Goal: Find specific page/section: Find specific page/section

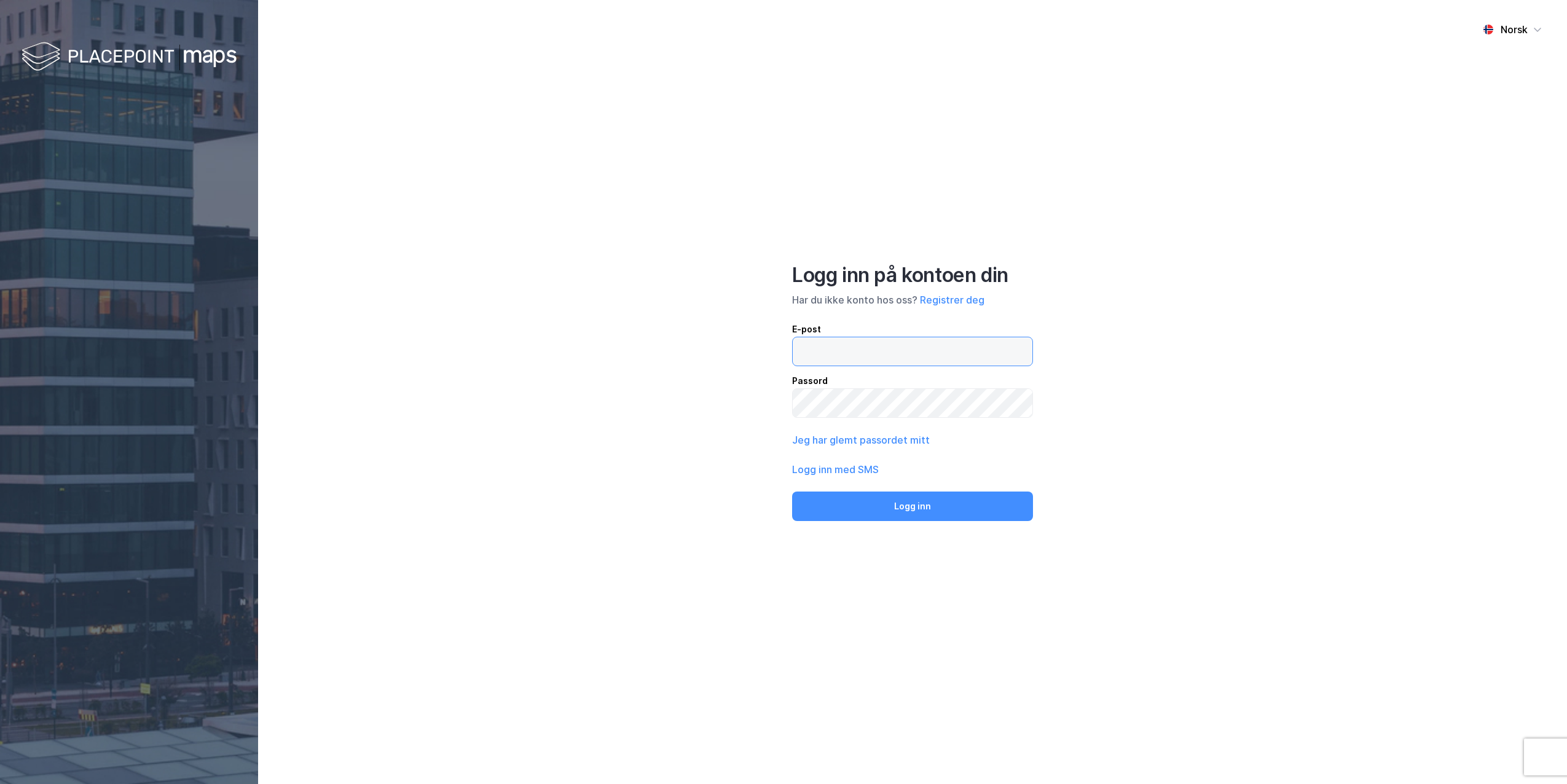
type input "[PERSON_NAME][EMAIL_ADDRESS][DOMAIN_NAME]"
click at [830, 497] on button "Logg inn" at bounding box center [912, 507] width 241 height 30
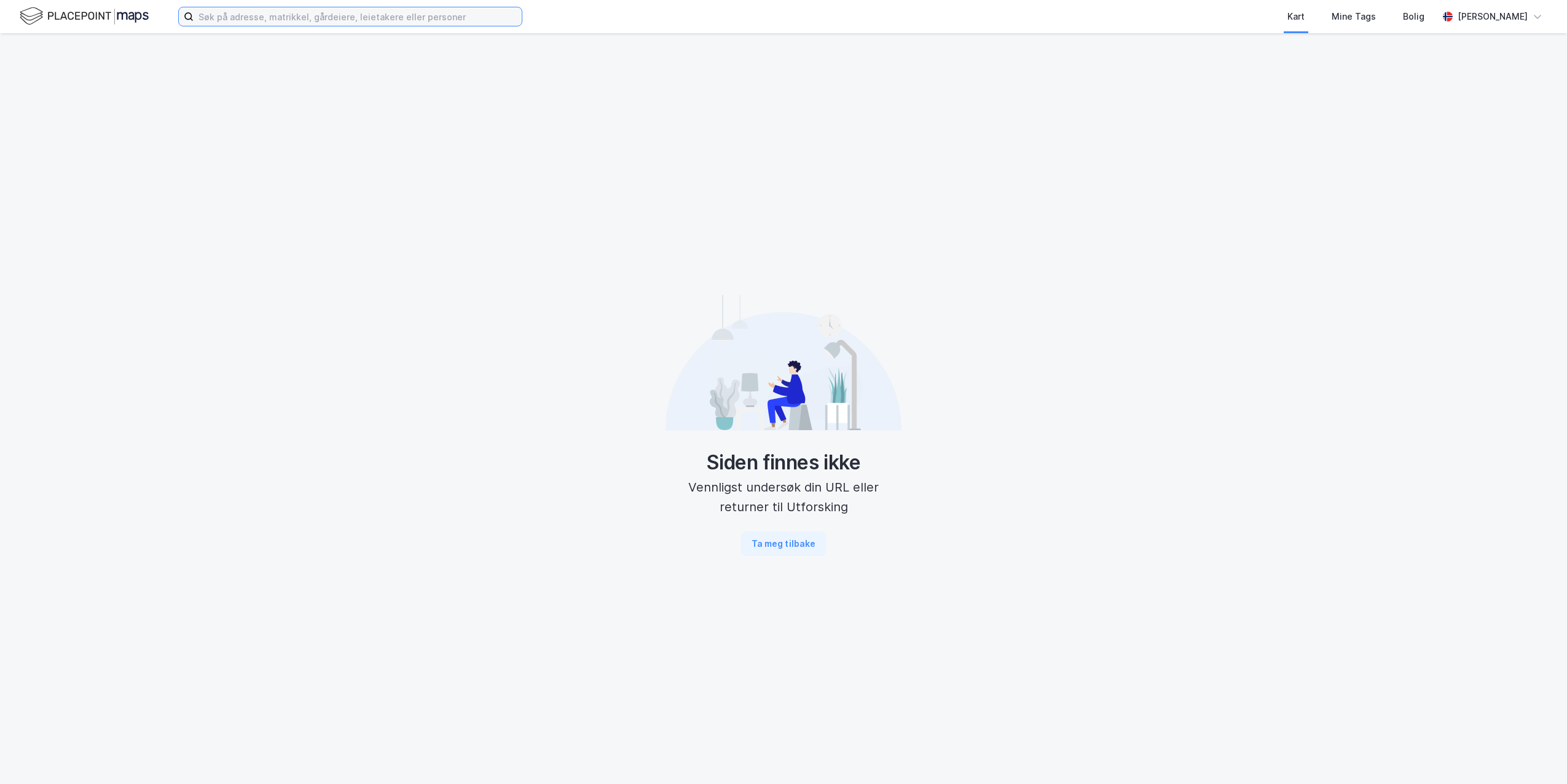
click at [226, 22] on input at bounding box center [358, 16] width 328 height 18
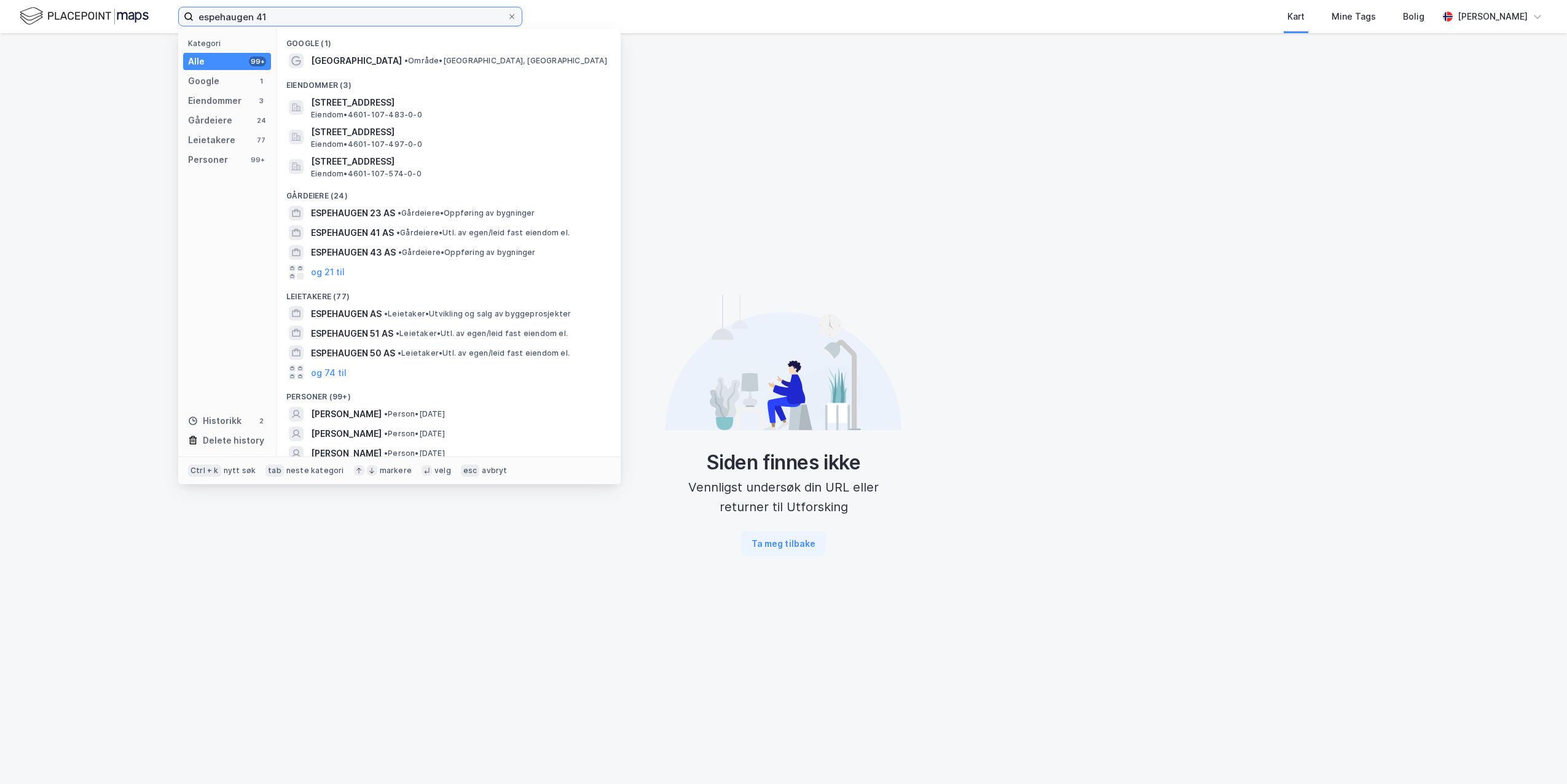
type input "espehaugen 41"
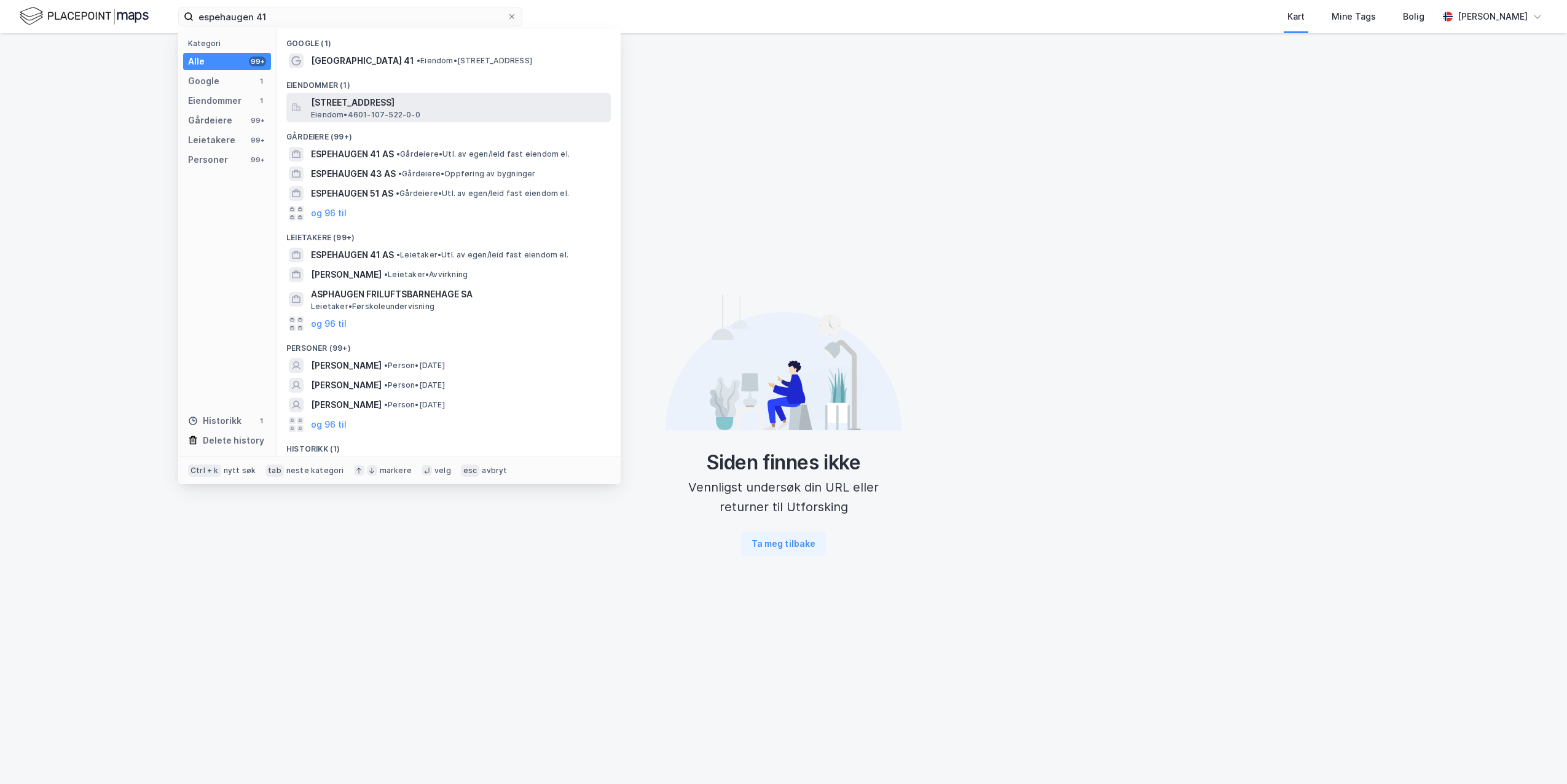
click at [334, 108] on span "[STREET_ADDRESS]" at bounding box center [458, 102] width 295 height 15
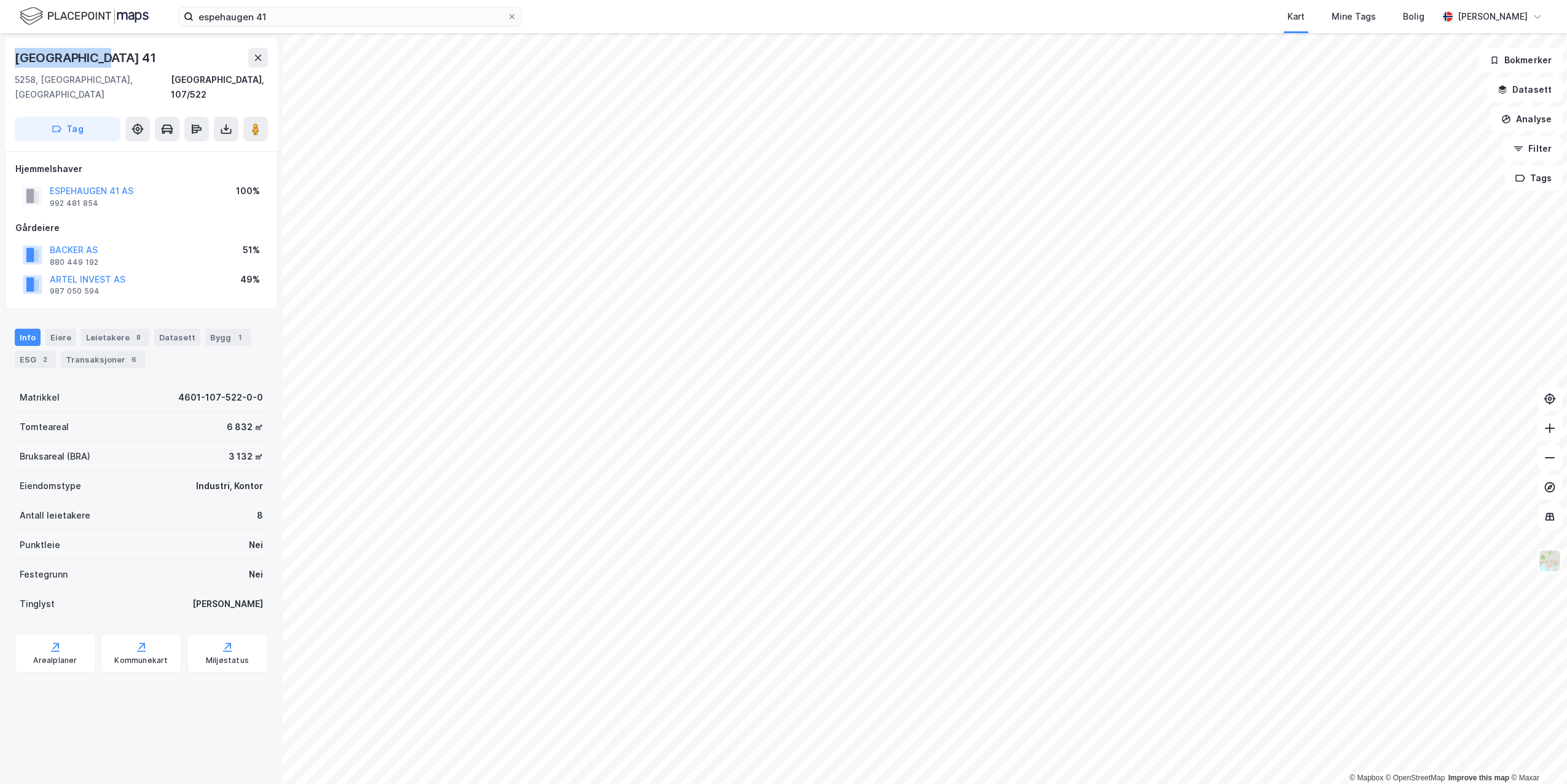
drag, startPoint x: 98, startPoint y: 60, endPoint x: 13, endPoint y: 57, distance: 85.1
click at [13, 57] on div "[GEOGRAPHIC_DATA] [STREET_ADDRESS]" at bounding box center [141, 94] width 273 height 113
copy div "[GEOGRAPHIC_DATA] 41"
